Goal: Task Accomplishment & Management: Manage account settings

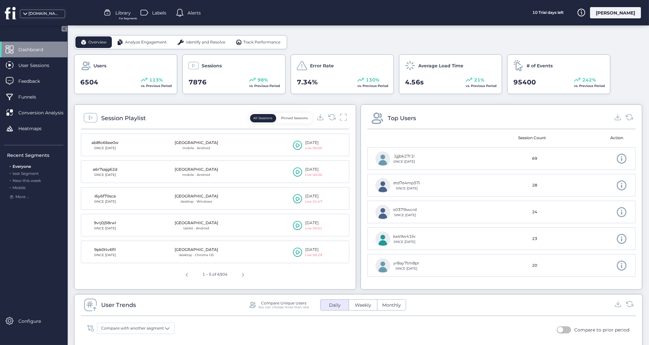
scroll to position [189, 0]
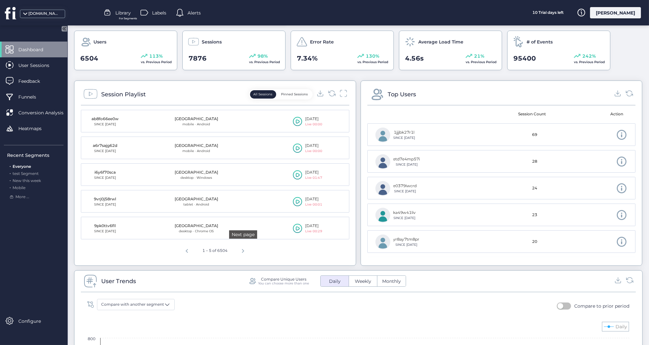
click at [245, 248] on span "Next page" at bounding box center [242, 249] width 15 height 15
click at [245, 248] on span "Next page" at bounding box center [243, 249] width 15 height 15
click at [245, 248] on span "Next page" at bounding box center [245, 249] width 15 height 15
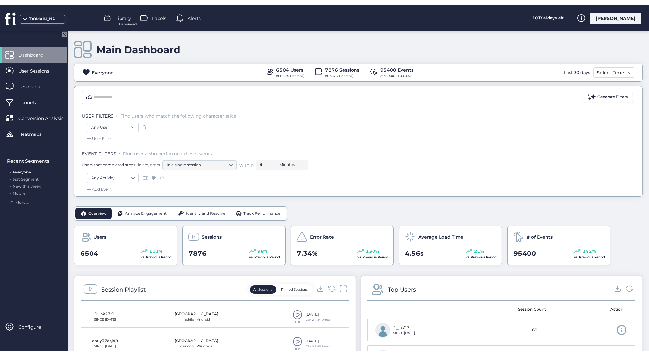
scroll to position [0, 0]
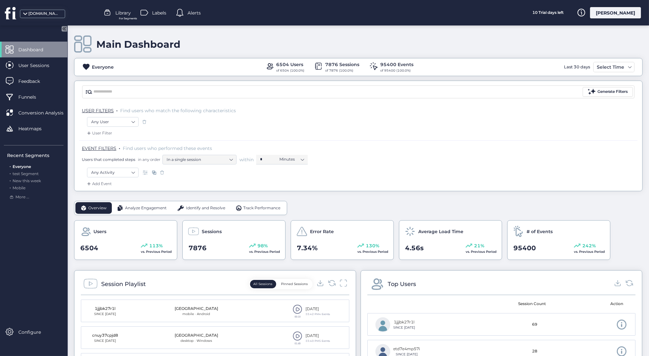
click at [611, 12] on div "[PERSON_NAME]" at bounding box center [615, 12] width 51 height 11
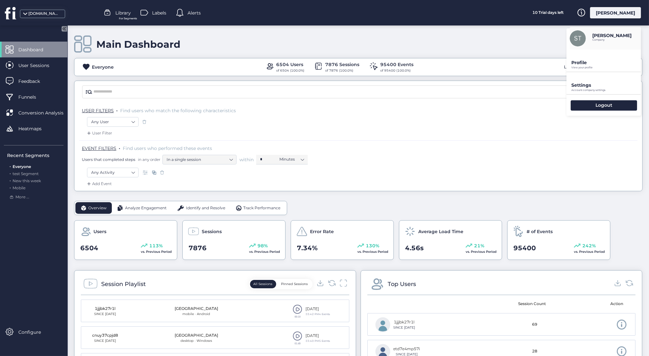
click at [587, 65] on p "Settings" at bounding box center [606, 63] width 70 height 6
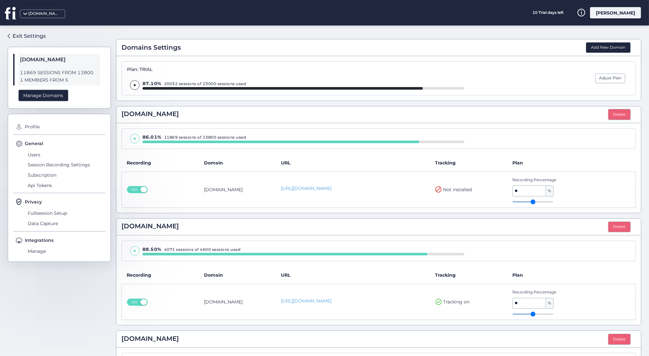
scroll to position [7, 0]
click at [248, 185] on td "[DOMAIN_NAME]" at bounding box center [237, 190] width 77 height 36
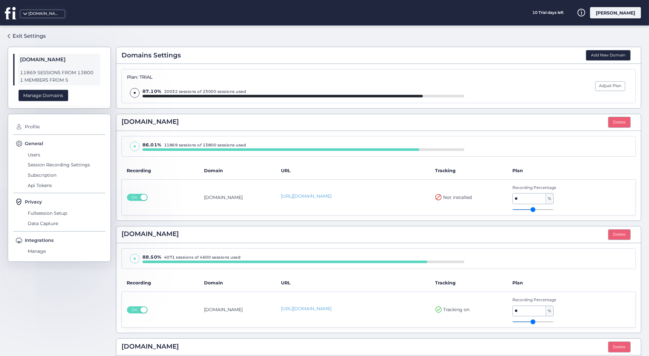
scroll to position [0, 0]
click at [40, 161] on span "Session Recording Settings" at bounding box center [65, 165] width 79 height 10
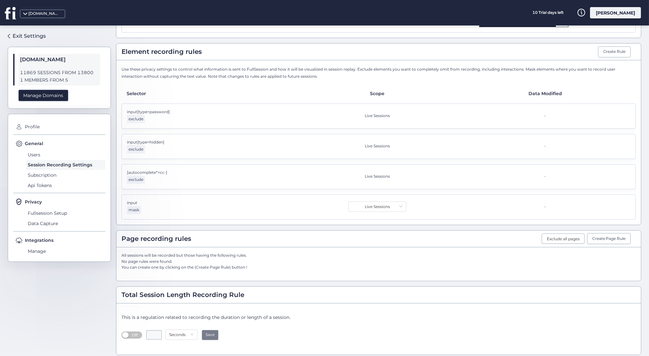
scroll to position [102, 0]
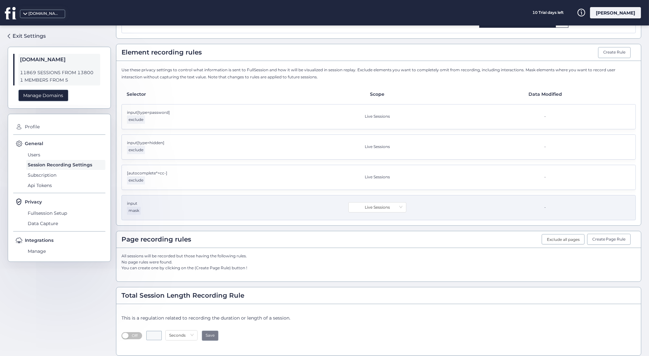
click at [218, 200] on div "input mask" at bounding box center [211, 207] width 168 height 14
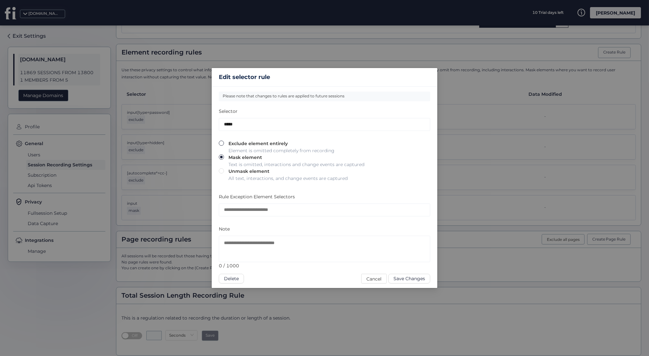
click at [221, 145] on span at bounding box center [221, 142] width 5 height 5
click at [400, 279] on span "Save Changes" at bounding box center [409, 278] width 32 height 7
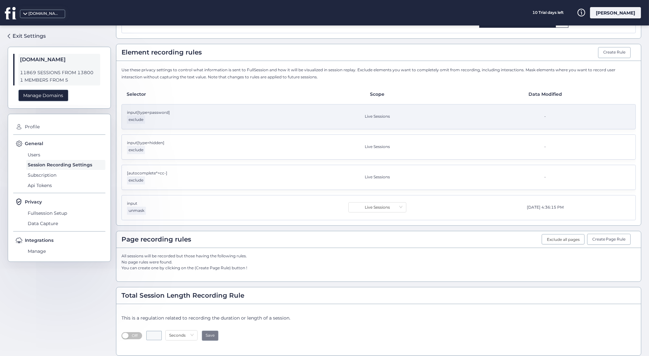
click at [339, 119] on div "input[type=password] exclude Live Sessions -" at bounding box center [378, 116] width 514 height 25
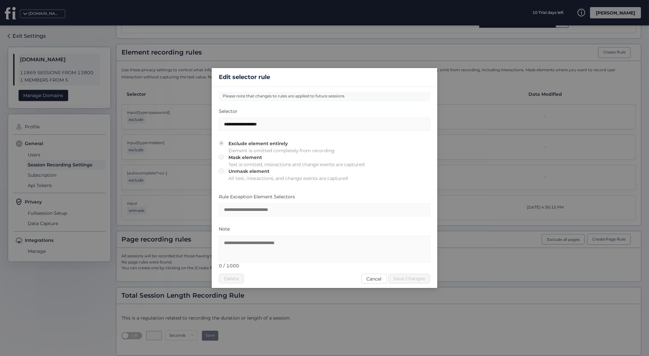
click at [375, 272] on div "Note 0 / 1000" at bounding box center [324, 249] width 211 height 48
click at [371, 275] on span "Cancel" at bounding box center [373, 278] width 15 height 7
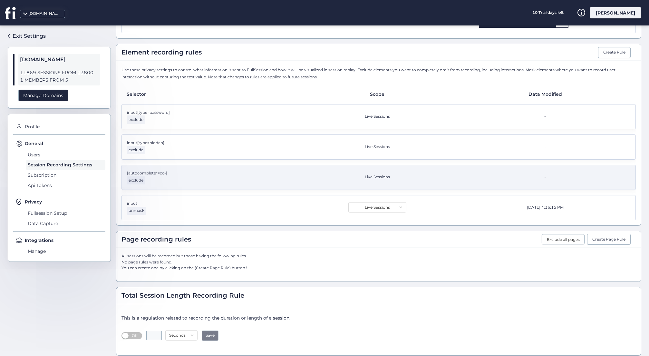
click at [199, 170] on div "[autocomplete*=cc-] exclude" at bounding box center [211, 177] width 168 height 14
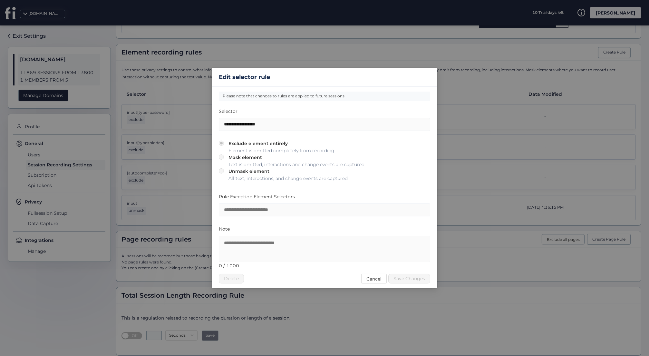
click at [221, 173] on span at bounding box center [221, 170] width 5 height 5
click at [222, 173] on span at bounding box center [221, 170] width 5 height 5
click at [372, 276] on span "Cancel" at bounding box center [373, 278] width 15 height 7
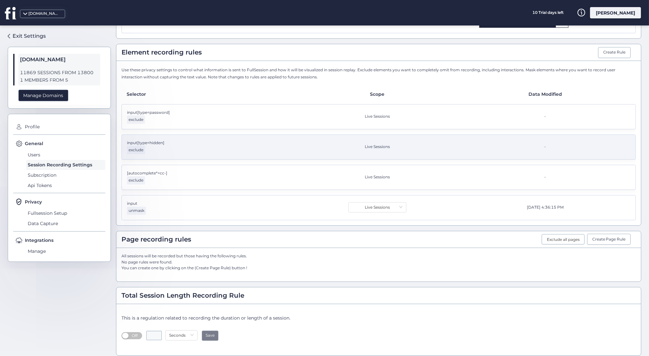
click at [229, 140] on div "input[type=hidden] exclude" at bounding box center [211, 147] width 168 height 14
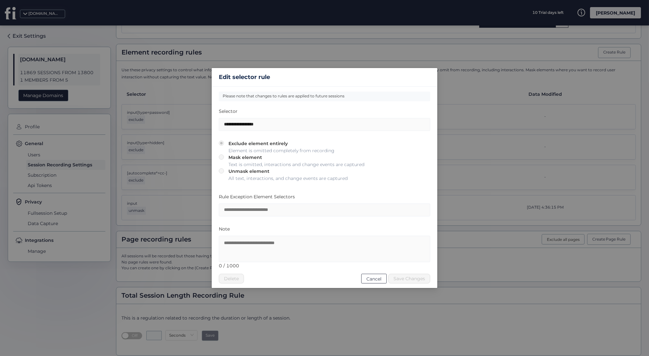
click at [372, 280] on span "Cancel" at bounding box center [373, 278] width 15 height 7
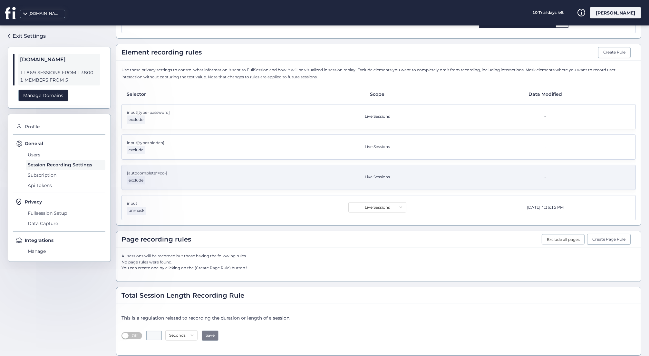
scroll to position [0, 0]
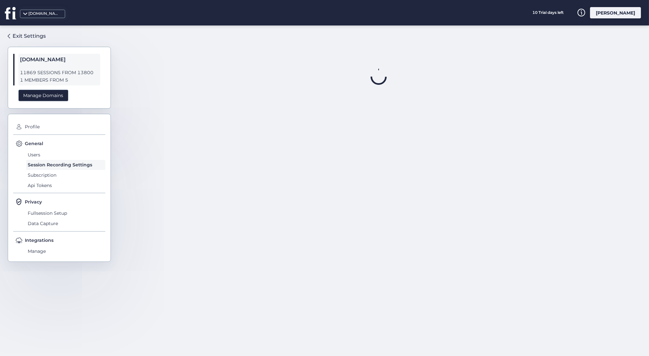
scroll to position [89, 0]
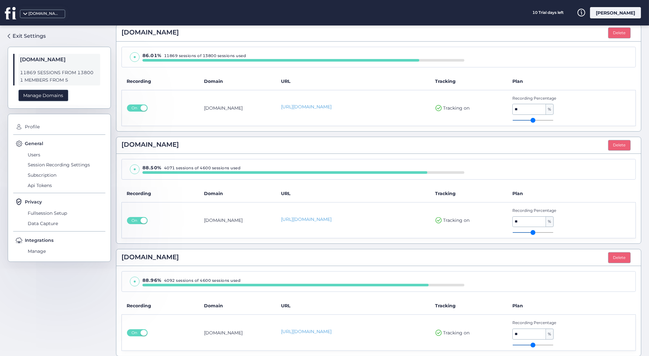
click at [243, 217] on td "[DOMAIN_NAME]" at bounding box center [237, 220] width 77 height 36
click at [220, 217] on td "[DOMAIN_NAME]" at bounding box center [237, 220] width 77 height 36
click at [372, 189] on th "URL" at bounding box center [353, 194] width 154 height 18
click at [376, 205] on td "[URL][DOMAIN_NAME]" at bounding box center [353, 220] width 154 height 36
click at [254, 215] on td "[DOMAIN_NAME]" at bounding box center [237, 220] width 77 height 36
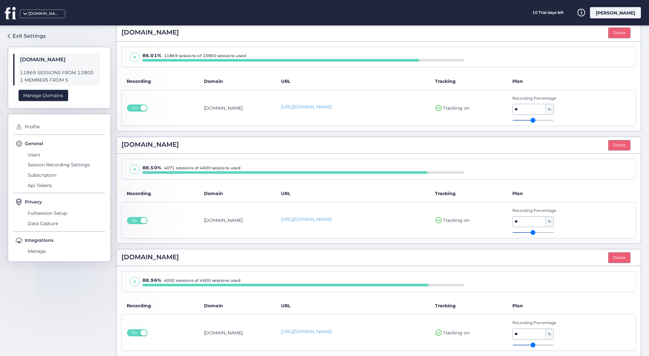
click at [254, 215] on td "[DOMAIN_NAME]" at bounding box center [237, 220] width 77 height 36
click at [229, 186] on th "Domain" at bounding box center [237, 194] width 77 height 18
click at [296, 216] on link "[URL][DOMAIN_NAME]" at bounding box center [353, 219] width 144 height 7
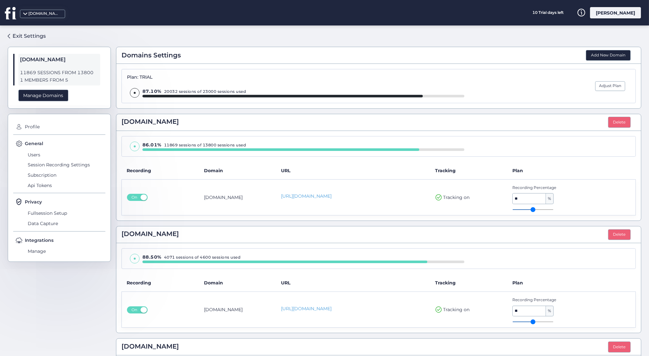
scroll to position [0, 0]
click at [9, 35] on span at bounding box center [9, 36] width 2 height 5
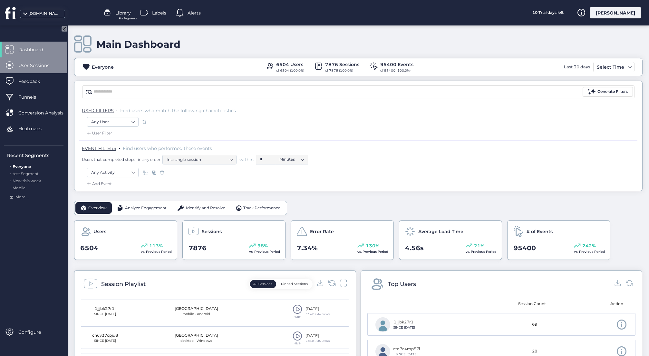
click at [31, 60] on div "User Sessions" at bounding box center [33, 65] width 67 height 16
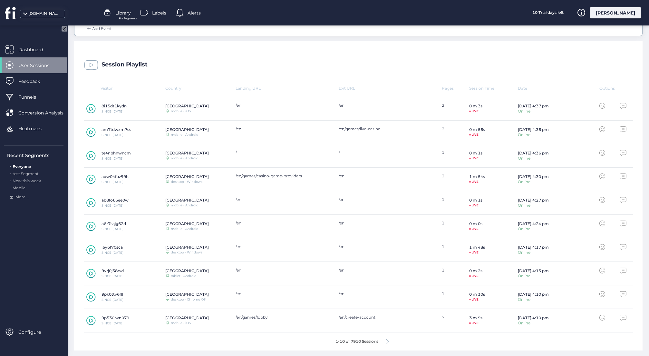
scroll to position [155, 0]
click at [389, 342] on icon at bounding box center [387, 341] width 3 height 5
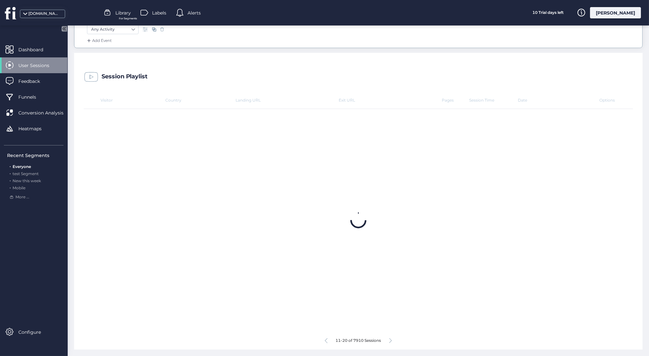
scroll to position [142, 0]
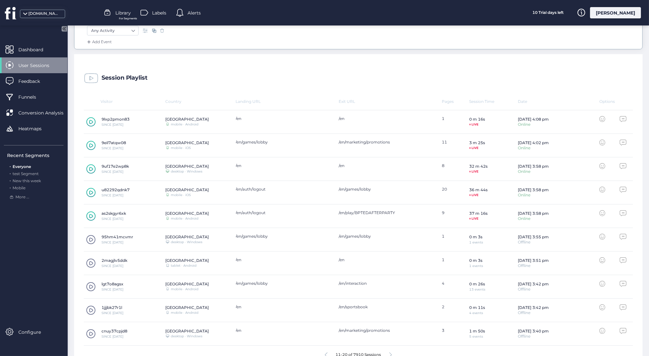
click at [176, 330] on div "[GEOGRAPHIC_DATA]" at bounding box center [186, 330] width 43 height 5
click at [92, 332] on span at bounding box center [91, 334] width 10 height 10
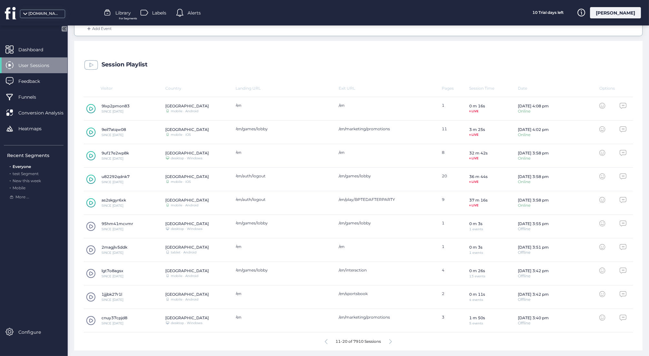
scroll to position [155, 0]
click at [391, 342] on icon at bounding box center [390, 341] width 3 height 5
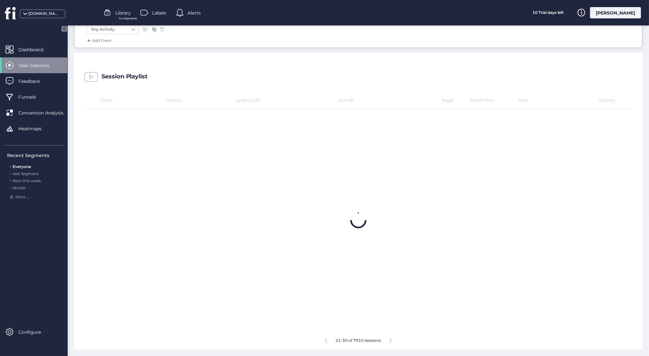
scroll to position [142, 0]
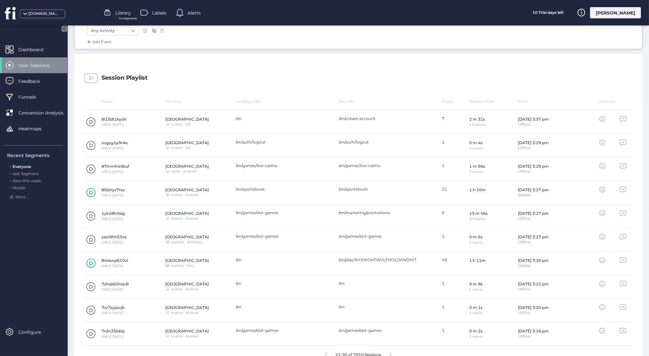
click at [91, 166] on span at bounding box center [91, 169] width 10 height 10
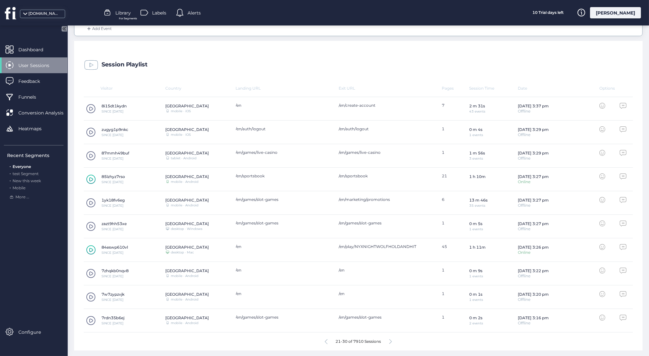
scroll to position [155, 0]
click at [389, 339] on icon at bounding box center [390, 341] width 3 height 5
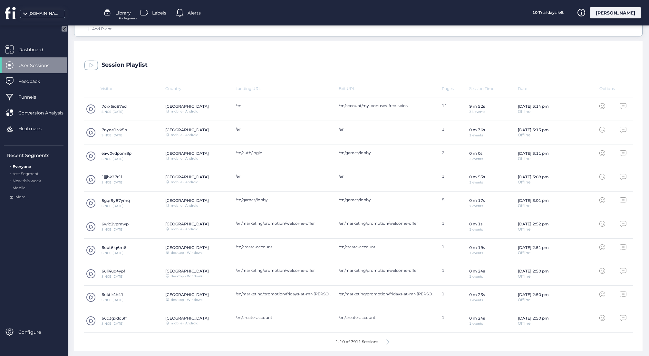
click at [387, 340] on icon at bounding box center [387, 341] width 3 height 5
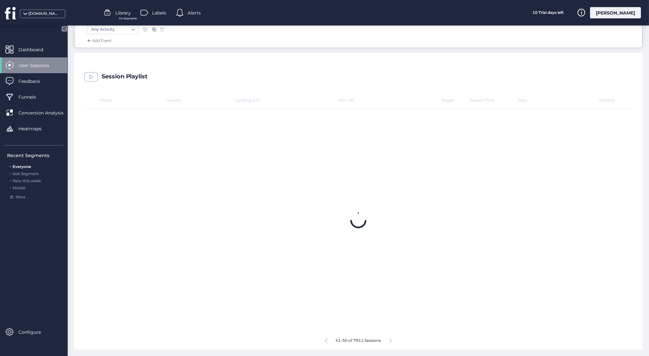
scroll to position [142, 0]
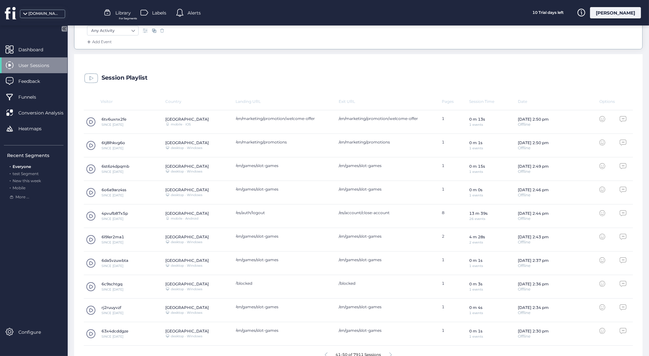
click at [323, 345] on div "41-50 of 7911 Sessions" at bounding box center [358, 354] width 549 height 18
click at [325, 345] on icon at bounding box center [326, 354] width 3 height 5
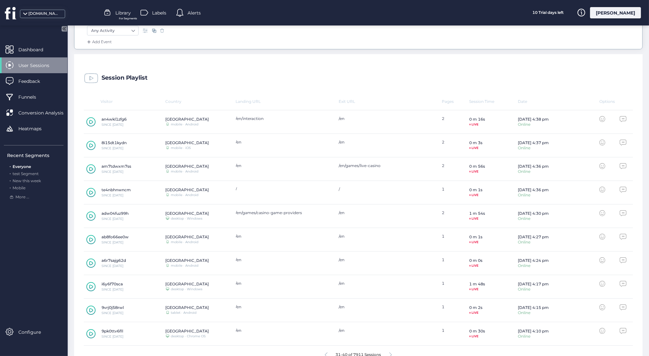
click at [390, 345] on icon at bounding box center [390, 354] width 3 height 5
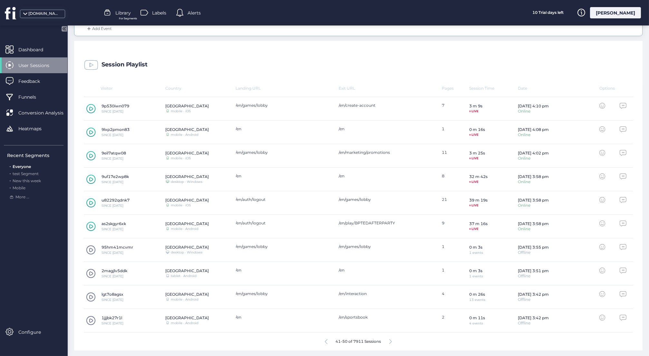
scroll to position [155, 0]
click at [92, 108] on icon at bounding box center [91, 109] width 4 height 4
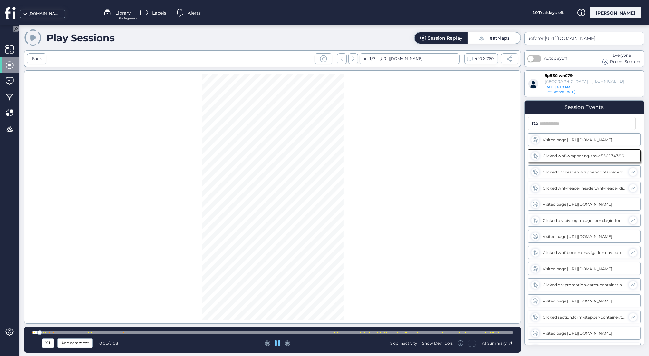
click at [314, 331] on div at bounding box center [272, 332] width 481 height 2
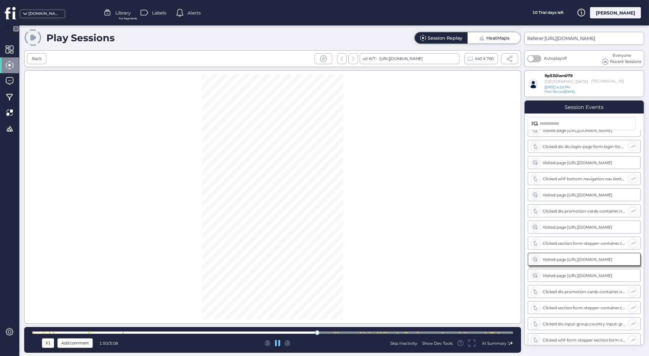
scroll to position [95, 0]
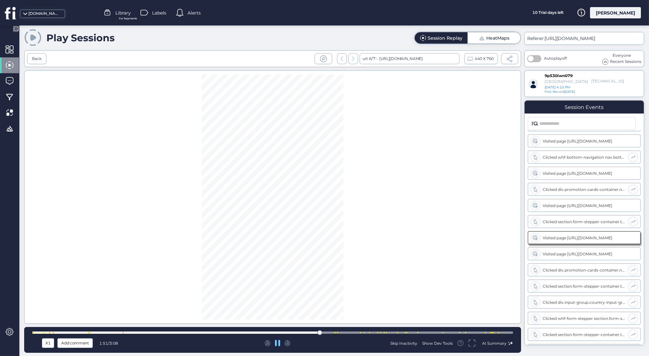
click at [349, 331] on div at bounding box center [272, 332] width 481 height 5
click at [386, 330] on div at bounding box center [272, 332] width 481 height 5
click at [392, 331] on div at bounding box center [390, 332] width 5 height 5
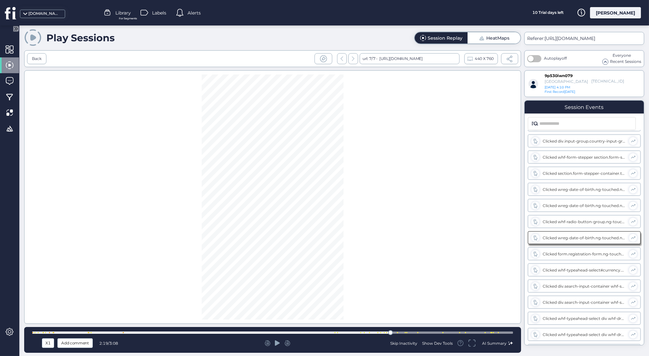
click at [404, 332] on div at bounding box center [272, 332] width 481 height 2
click at [415, 333] on div at bounding box center [272, 332] width 481 height 2
click at [429, 332] on div at bounding box center [272, 332] width 481 height 2
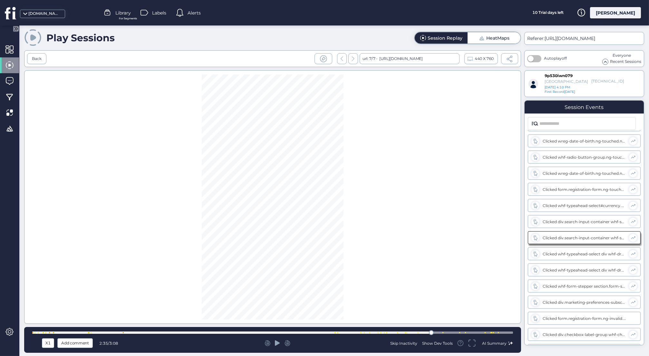
click at [448, 332] on div at bounding box center [272, 332] width 481 height 2
click at [478, 332] on div at bounding box center [272, 332] width 481 height 2
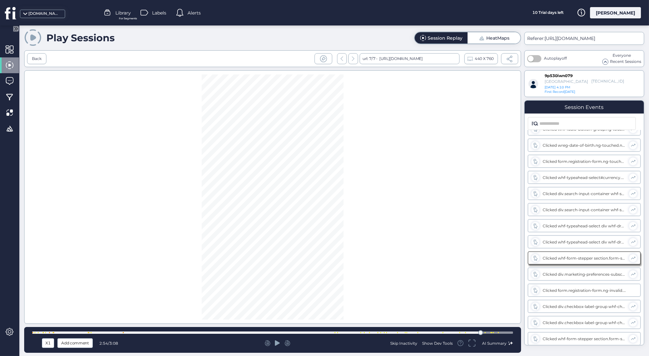
click at [277, 342] on icon at bounding box center [277, 342] width 5 height 5
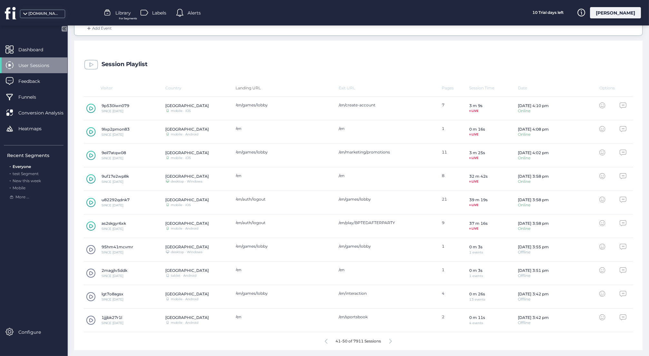
scroll to position [155, 0]
click at [391, 339] on icon at bounding box center [390, 341] width 3 height 5
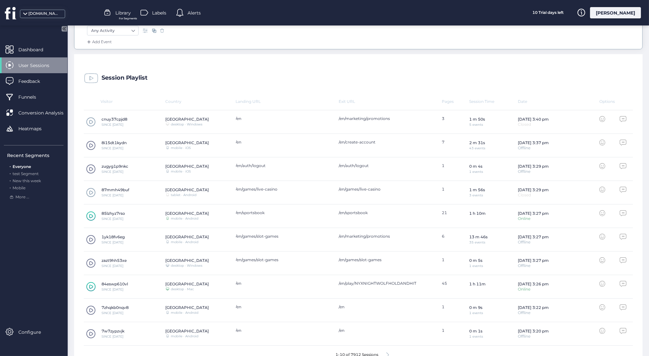
click at [92, 214] on icon at bounding box center [91, 216] width 4 height 4
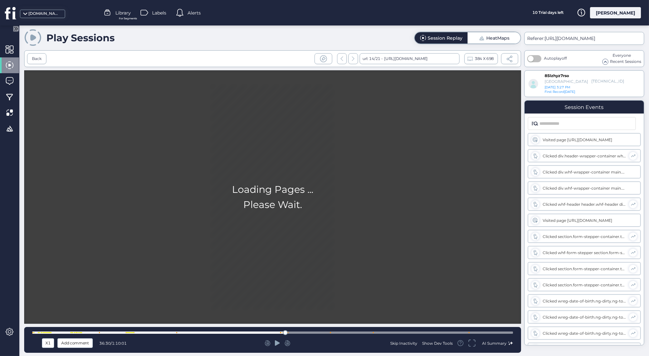
scroll to position [1416, 0]
click at [257, 329] on div "X1 Add comment 36:30 / 1:10:01 Skip Inactivity Show Dev Tools AI Summary" at bounding box center [272, 340] width 497 height 26
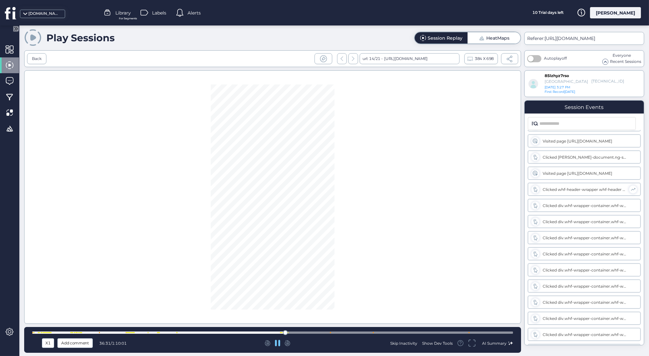
click at [253, 333] on div at bounding box center [272, 332] width 481 height 2
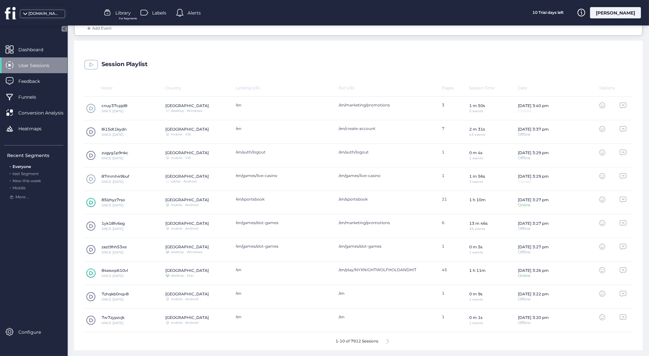
scroll to position [155, 0]
click at [387, 339] on icon at bounding box center [387, 341] width 3 height 5
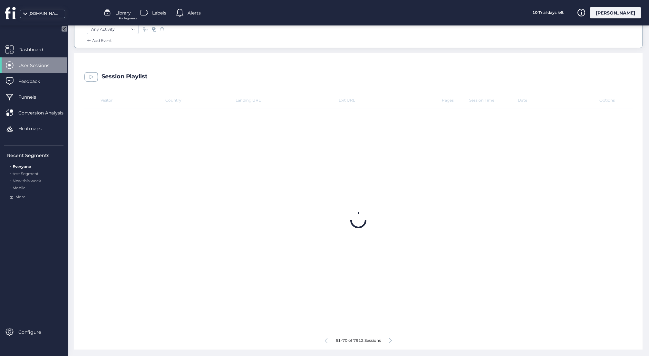
scroll to position [142, 0]
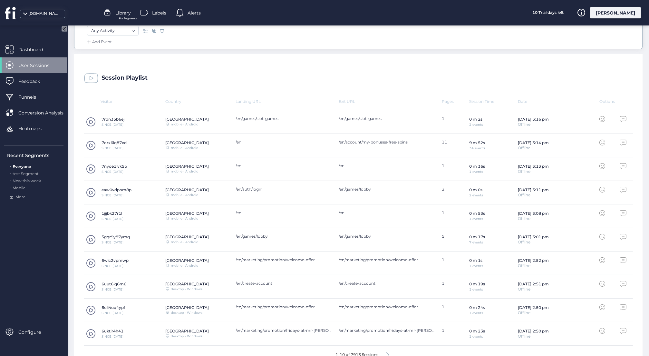
click at [91, 146] on span at bounding box center [91, 145] width 10 height 10
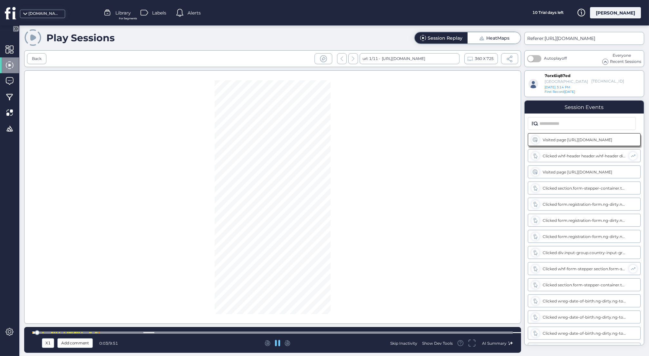
click at [72, 331] on div at bounding box center [272, 332] width 481 height 5
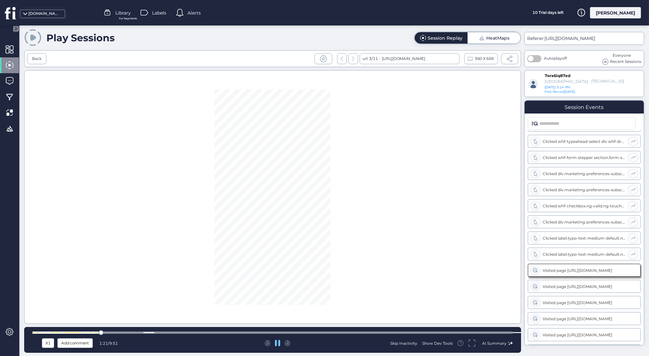
scroll to position [304, 0]
click at [120, 331] on div at bounding box center [272, 332] width 481 height 5
click at [133, 332] on div at bounding box center [272, 332] width 481 height 2
click at [166, 331] on div at bounding box center [272, 332] width 481 height 5
click at [242, 333] on div at bounding box center [272, 332] width 481 height 2
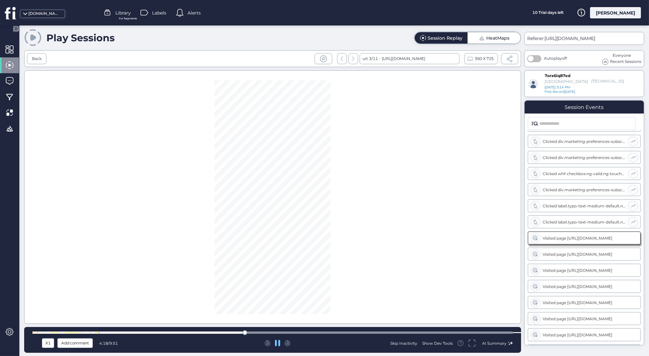
click at [283, 333] on div at bounding box center [272, 332] width 481 height 2
click at [394, 332] on div at bounding box center [272, 332] width 481 height 2
click at [493, 332] on div at bounding box center [272, 332] width 481 height 2
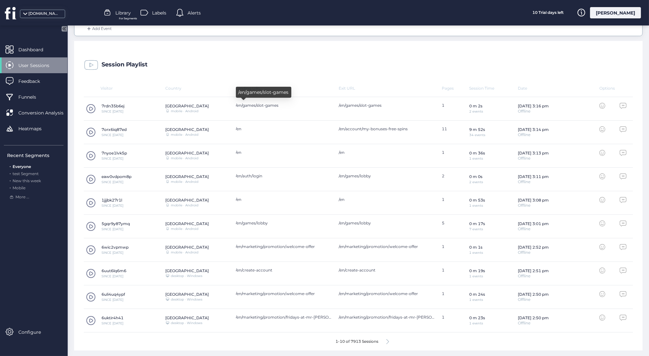
scroll to position [155, 0]
click at [388, 340] on icon at bounding box center [387, 341] width 3 height 5
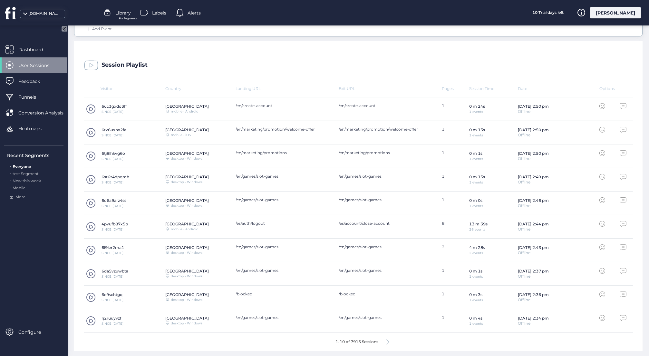
click at [388, 339] on icon at bounding box center [387, 341] width 3 height 5
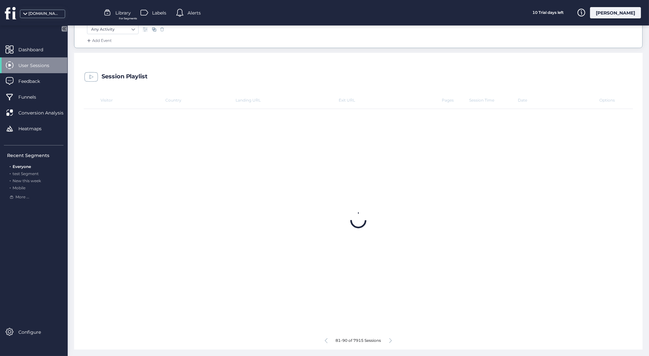
scroll to position [142, 0]
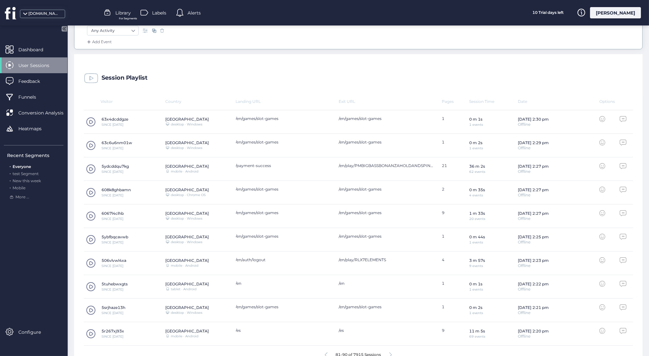
click at [390, 345] on icon at bounding box center [390, 354] width 3 height 5
click at [94, 238] on span at bounding box center [91, 239] width 10 height 10
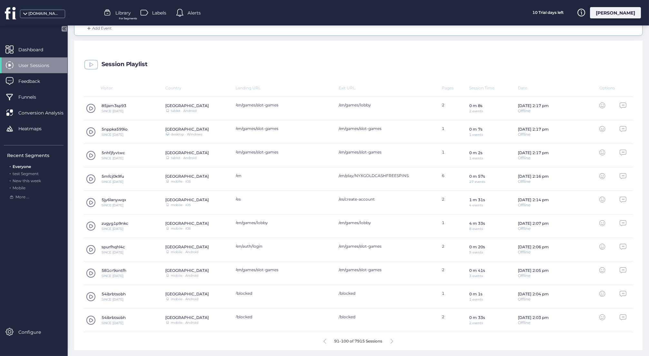
scroll to position [155, 0]
click at [390, 341] on div "91-100 of 7915 Sessions" at bounding box center [358, 341] width 549 height 18
click at [393, 339] on icon at bounding box center [391, 341] width 3 height 5
click at [392, 339] on div "101-110 of 7915 Sessions" at bounding box center [358, 341] width 549 height 18
click at [393, 340] on icon at bounding box center [393, 341] width 3 height 5
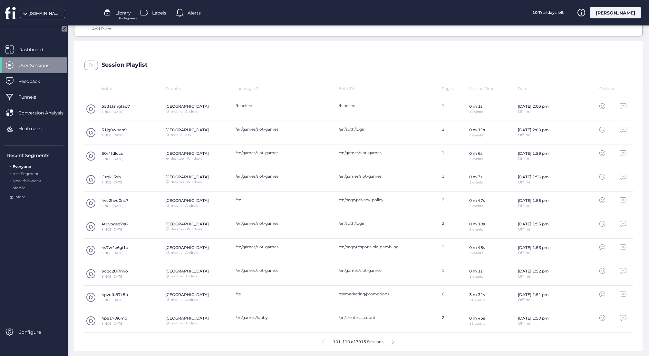
scroll to position [142, 0]
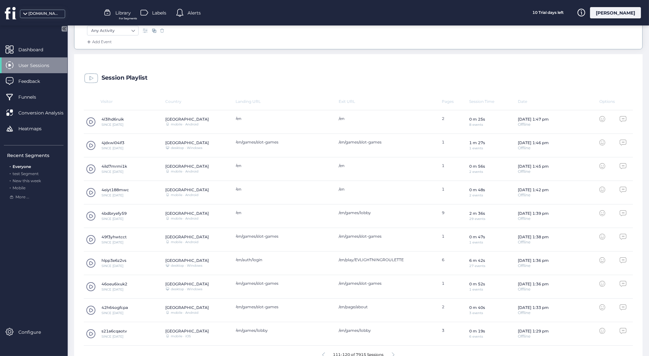
click at [91, 262] on span at bounding box center [91, 263] width 10 height 10
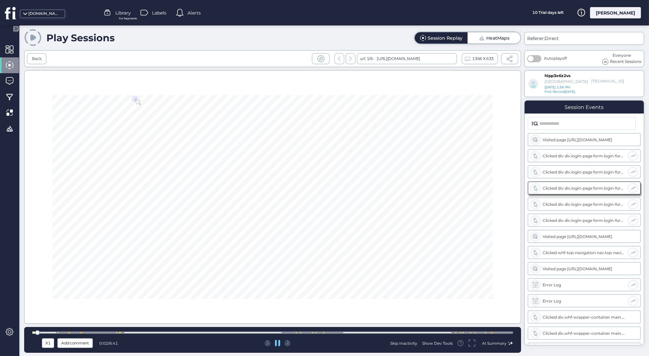
click at [310, 332] on div at bounding box center [272, 332] width 481 height 2
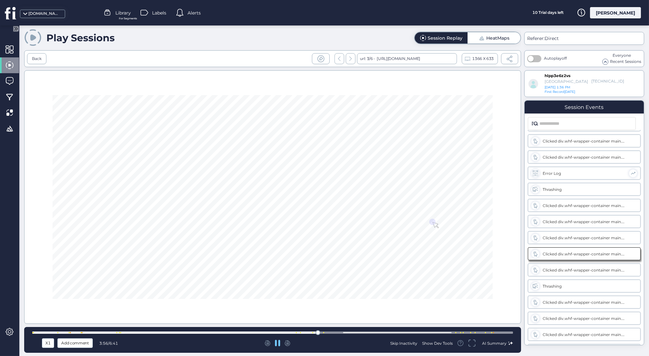
scroll to position [208, 0]
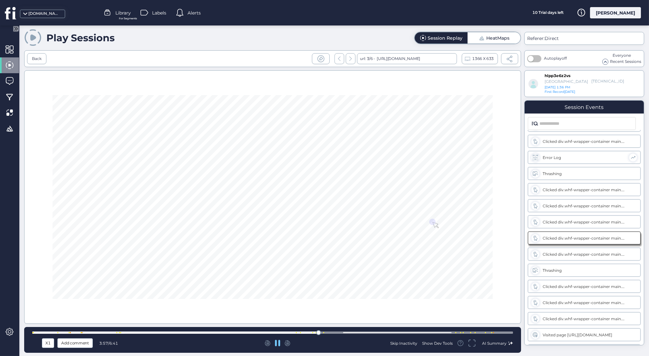
click at [300, 332] on div at bounding box center [300, 332] width 1 height 1
click at [285, 332] on div at bounding box center [272, 332] width 481 height 2
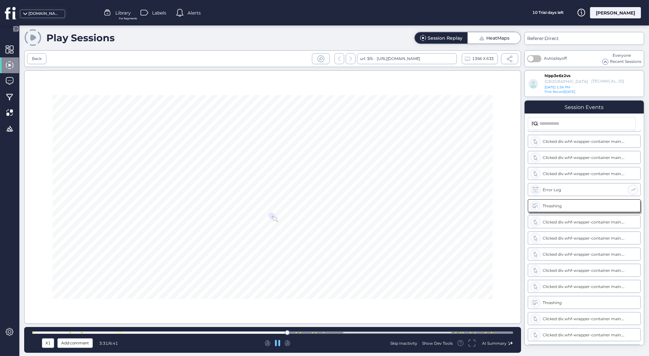
scroll to position [143, 0]
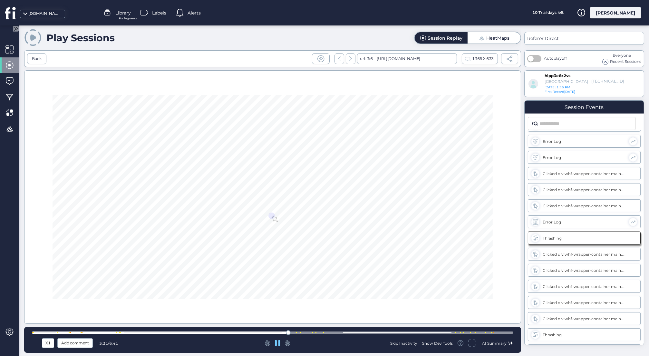
click at [259, 332] on div at bounding box center [272, 332] width 481 height 2
click at [229, 333] on div at bounding box center [272, 332] width 481 height 2
click at [203, 332] on div at bounding box center [272, 332] width 481 height 2
click at [194, 332] on div at bounding box center [272, 332] width 481 height 2
click at [124, 331] on div at bounding box center [272, 332] width 481 height 2
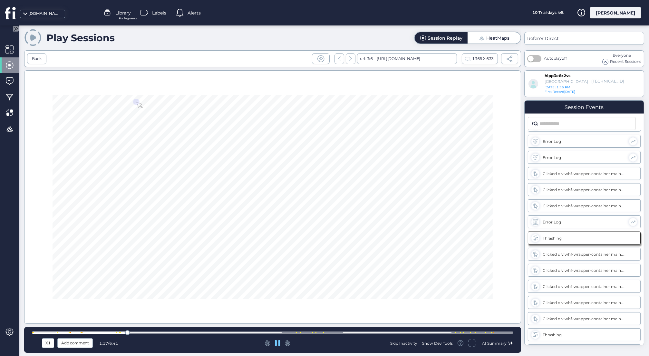
click at [45, 331] on div at bounding box center [272, 332] width 481 height 5
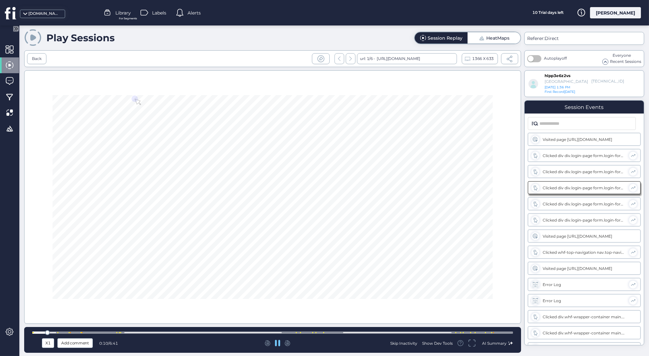
scroll to position [0, 0]
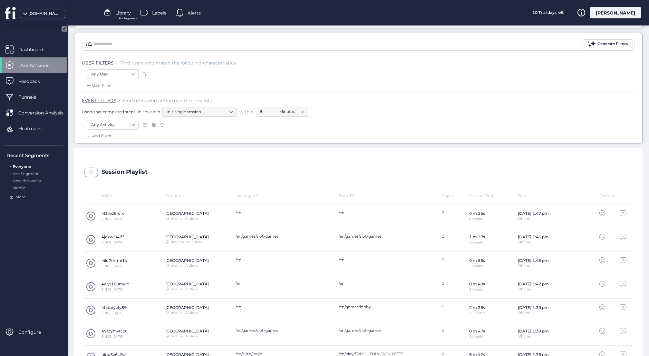
scroll to position [44, 0]
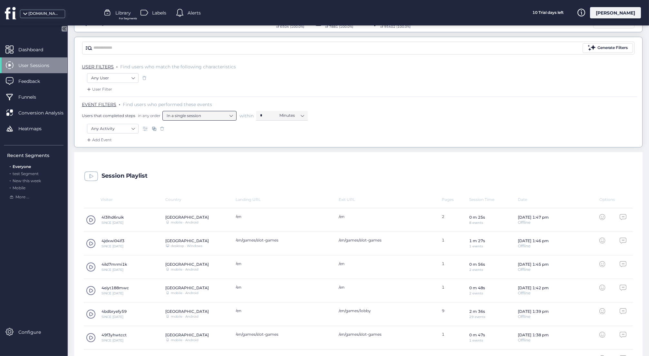
click at [232, 113] on nz-select-item "In a single session" at bounding box center [200, 116] width 66 height 10
click at [108, 103] on span "EVENT FILTERS" at bounding box center [99, 104] width 34 height 6
click at [134, 126] on nz-select-item "Any Activity" at bounding box center [112, 129] width 43 height 10
click at [115, 163] on div "Clicked on ..." at bounding box center [112, 164] width 24 height 6
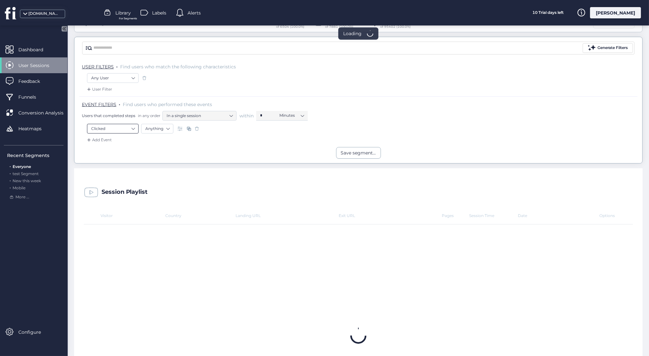
click at [133, 125] on nz-select-item "Clicked" at bounding box center [112, 129] width 43 height 10
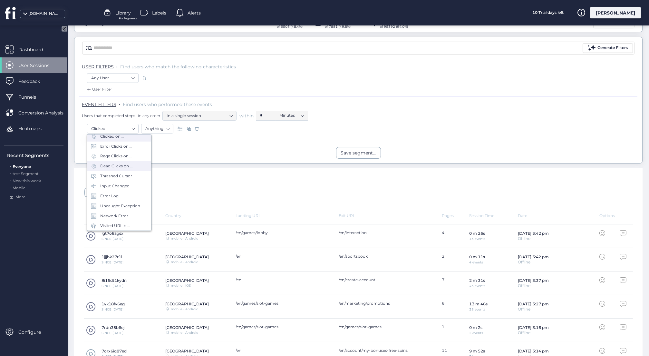
scroll to position [27, 0]
click at [114, 225] on div "Visited URL is ..." at bounding box center [115, 226] width 30 height 6
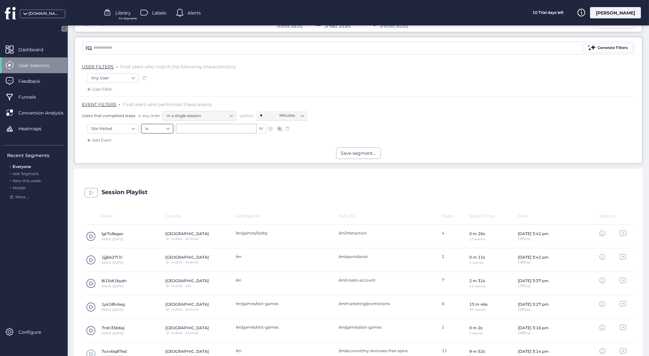
click at [169, 128] on nz-select-top-control "is" at bounding box center [157, 129] width 32 height 10
click at [246, 127] on input "text" at bounding box center [216, 129] width 81 height 10
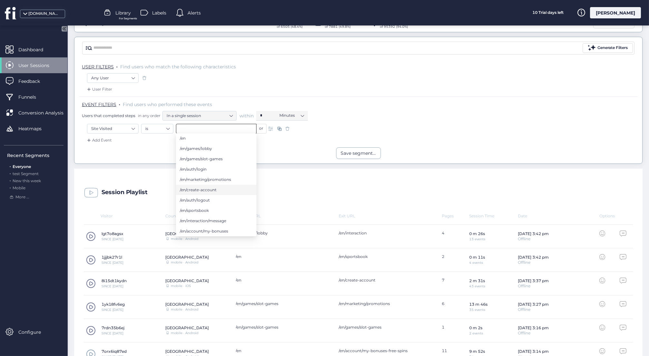
scroll to position [0, 0]
click at [218, 179] on span "/en/marketing/promotions" at bounding box center [205, 180] width 51 height 7
type input "**********"
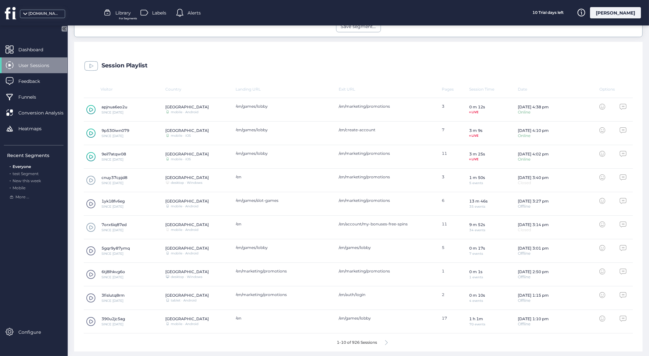
click at [387, 340] on icon at bounding box center [386, 342] width 3 height 5
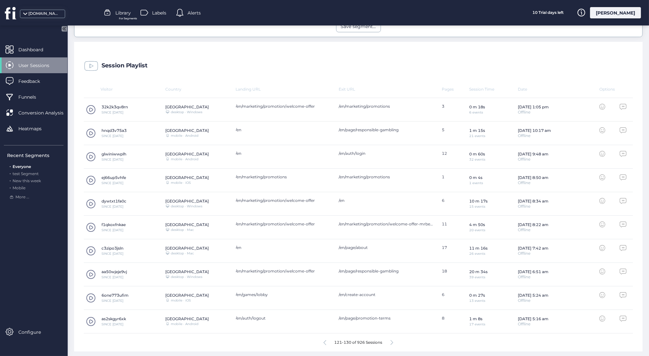
click at [89, 224] on span at bounding box center [91, 227] width 10 height 10
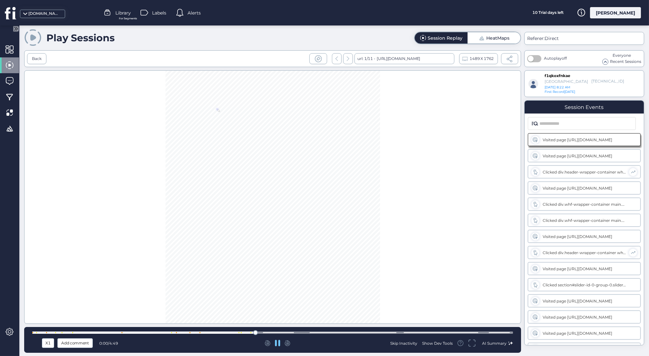
scroll to position [107, 0]
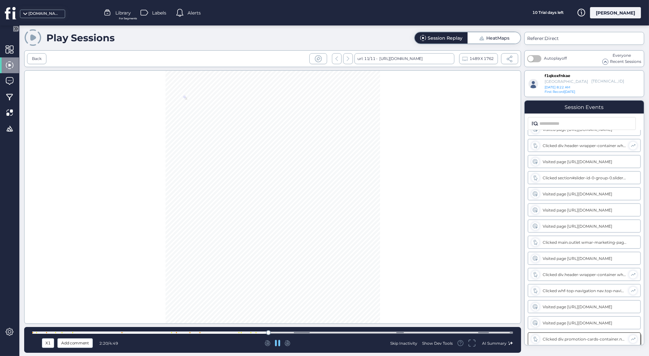
click at [302, 332] on div at bounding box center [272, 332] width 481 height 2
click at [348, 331] on div at bounding box center [272, 332] width 481 height 2
click at [273, 333] on div at bounding box center [272, 332] width 481 height 2
click at [241, 333] on div at bounding box center [241, 332] width 1 height 1
click at [219, 332] on div at bounding box center [272, 332] width 481 height 2
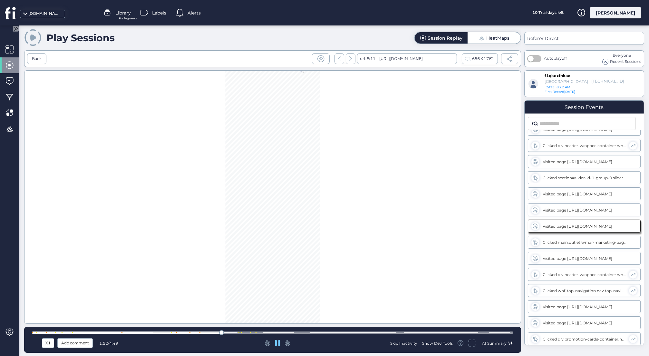
scroll to position [95, 0]
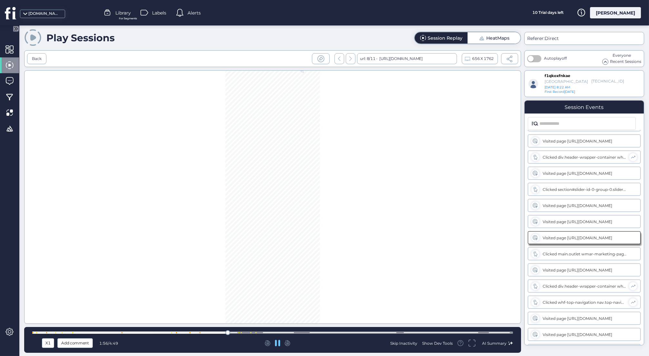
click at [189, 331] on div at bounding box center [272, 332] width 481 height 5
click at [184, 331] on div at bounding box center [272, 332] width 481 height 5
click at [179, 330] on div at bounding box center [272, 332] width 481 height 5
click at [169, 329] on div "X1 Add comment 1:29 / 4:49 Skip Inactivity Show Dev Tools AI Summary" at bounding box center [272, 340] width 497 height 26
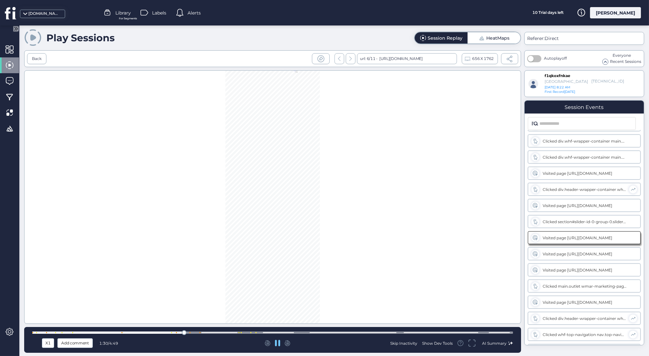
click at [170, 332] on div at bounding box center [272, 332] width 481 height 2
click at [257, 331] on div at bounding box center [272, 332] width 481 height 5
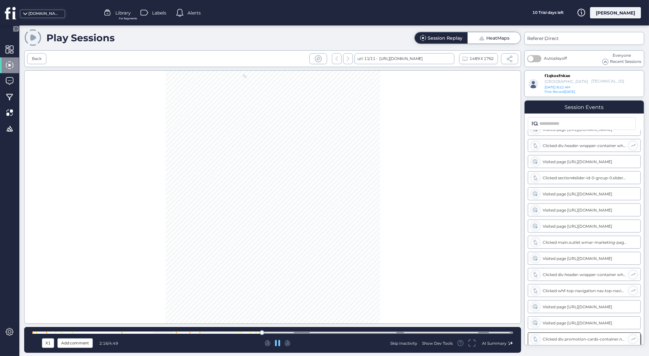
click at [373, 331] on div at bounding box center [272, 332] width 481 height 5
click at [422, 330] on div at bounding box center [272, 332] width 481 height 5
click at [484, 332] on div at bounding box center [272, 332] width 481 height 2
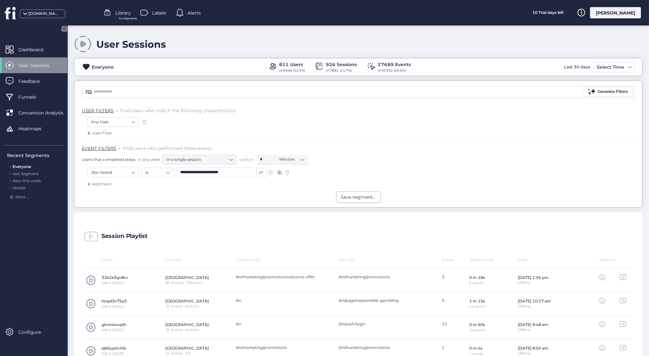
click at [270, 170] on span at bounding box center [271, 172] width 6 height 6
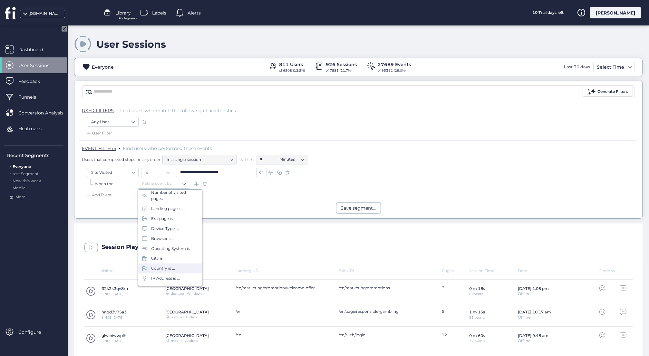
scroll to position [72, 0]
click at [225, 132] on div "User Filter" at bounding box center [358, 135] width 558 height 10
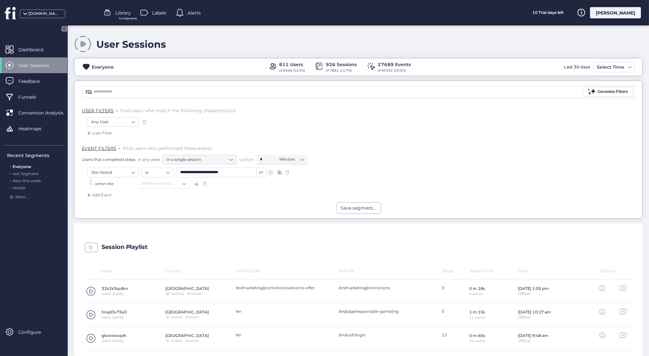
click at [101, 195] on div "Add Event" at bounding box center [99, 195] width 26 height 6
click at [104, 288] on div "Visited URL is ..." at bounding box center [114, 291] width 30 height 6
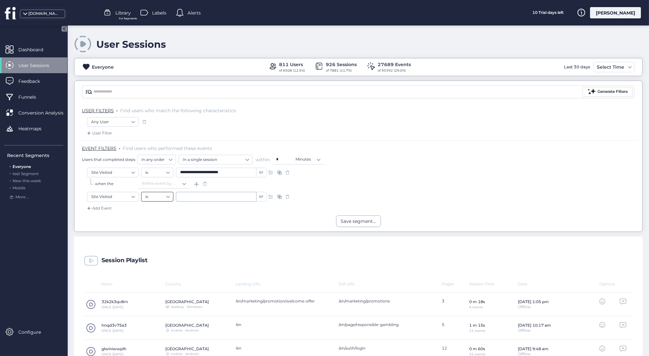
click at [168, 195] on nz-select-item "is" at bounding box center [157, 197] width 24 height 10
click at [194, 196] on input "text" at bounding box center [216, 197] width 81 height 10
type input "*"
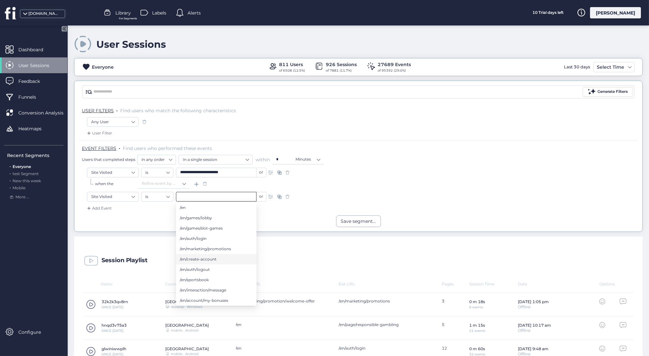
click at [209, 257] on span "/en/create-account" at bounding box center [198, 258] width 37 height 7
type input "**********"
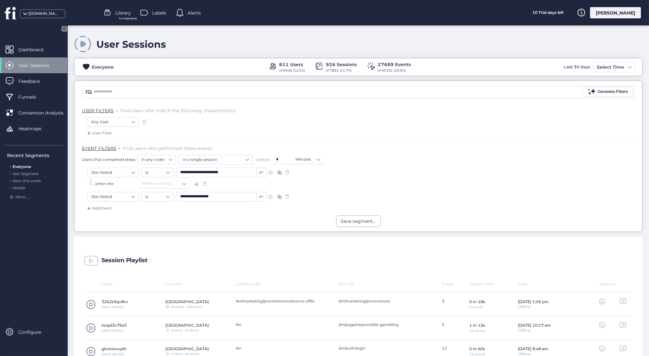
click at [260, 198] on div "or" at bounding box center [261, 197] width 10 height 10
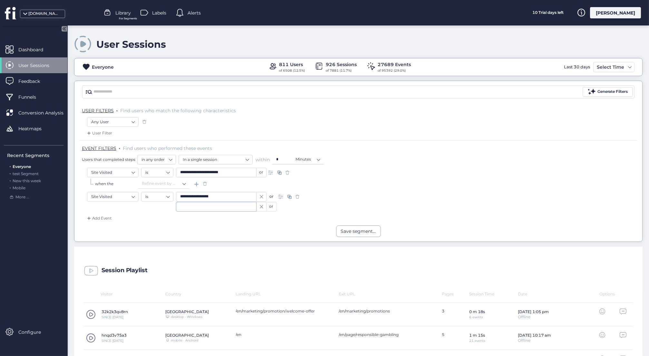
click at [286, 215] on div "Add Event" at bounding box center [358, 220] width 558 height 10
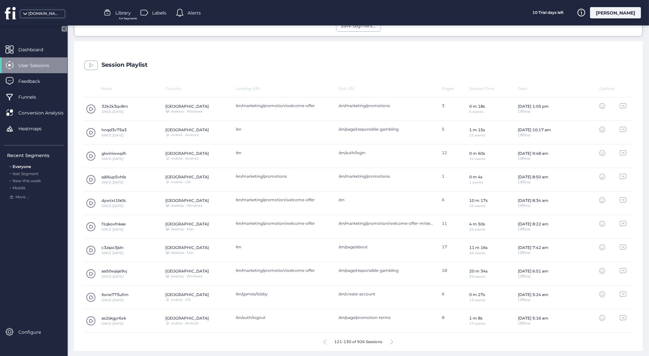
scroll to position [205, 0]
click at [392, 340] on icon at bounding box center [391, 342] width 3 height 5
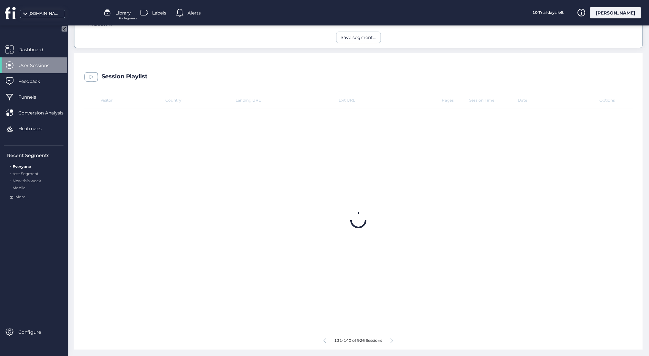
scroll to position [192, 0]
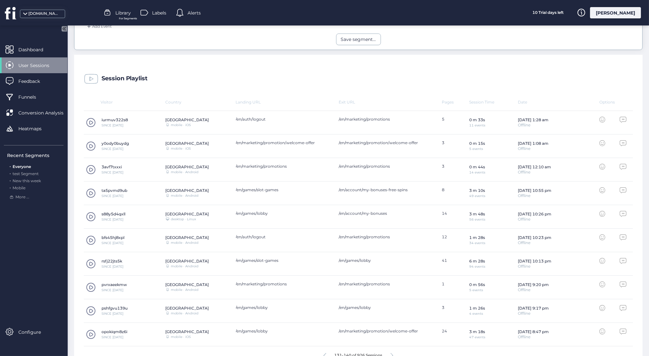
click at [93, 214] on span at bounding box center [91, 217] width 10 height 10
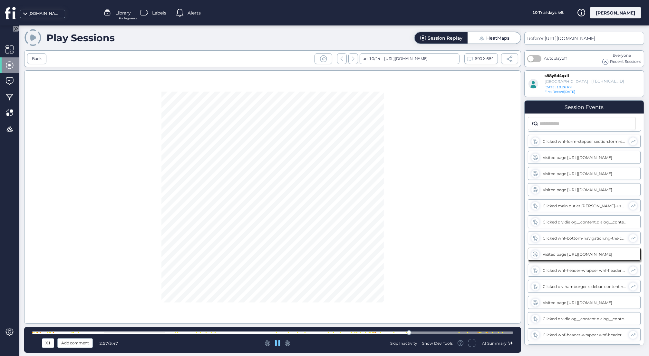
scroll to position [611, 0]
click at [340, 332] on div at bounding box center [340, 332] width 1 height 1
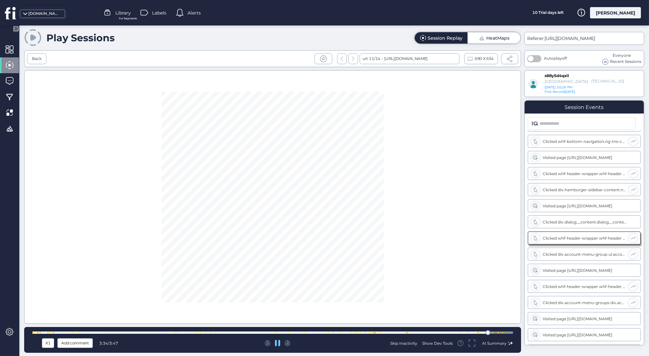
scroll to position [703, 0]
